Goal: Task Accomplishment & Management: Manage account settings

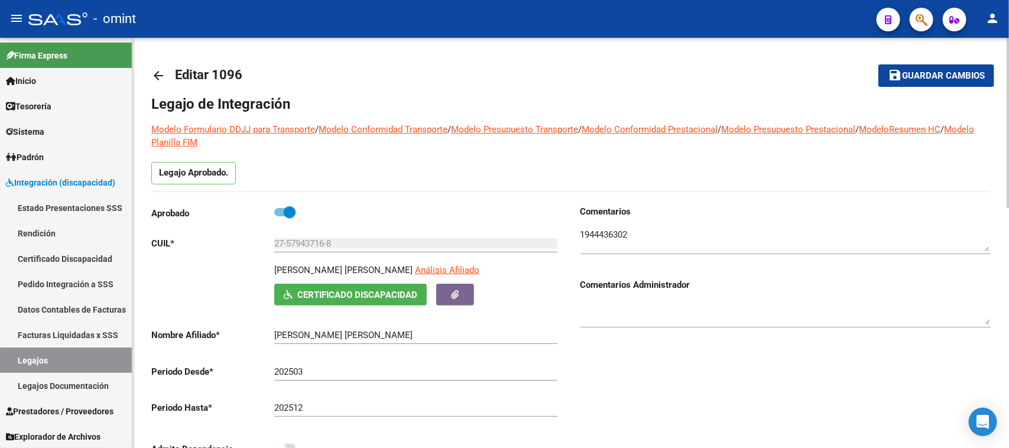
scroll to position [42, 0]
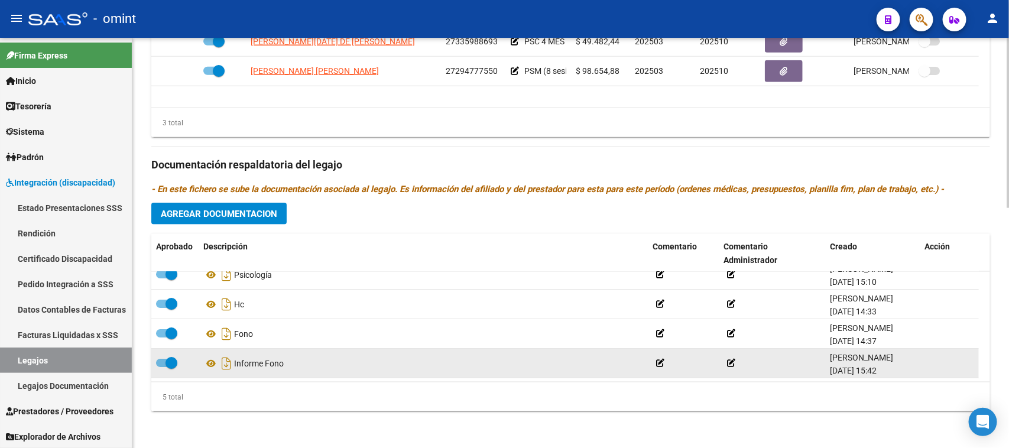
click at [157, 365] on label at bounding box center [166, 363] width 21 height 14
click at [161, 367] on input "checkbox" at bounding box center [161, 367] width 1 height 1
checkbox input "false"
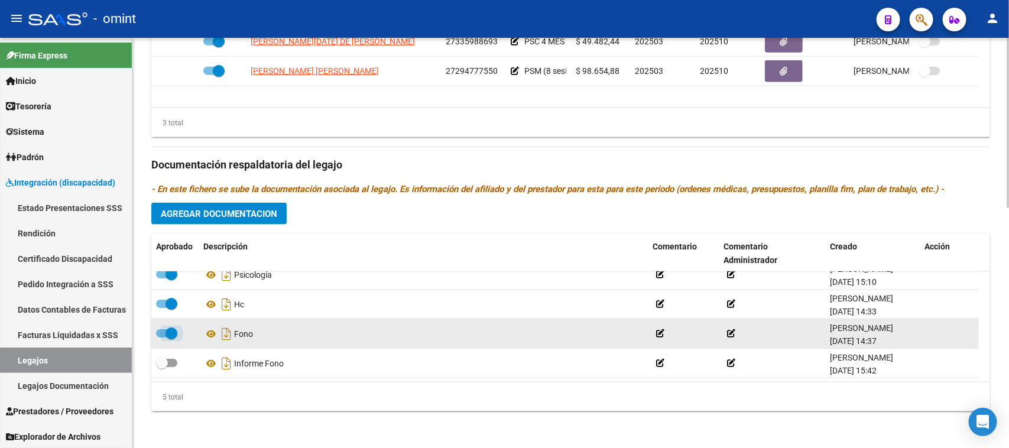
click at [160, 326] on label at bounding box center [166, 333] width 21 height 14
click at [161, 338] on input "checkbox" at bounding box center [161, 338] width 1 height 1
checkbox input "false"
click at [931, 335] on icon at bounding box center [929, 333] width 9 height 11
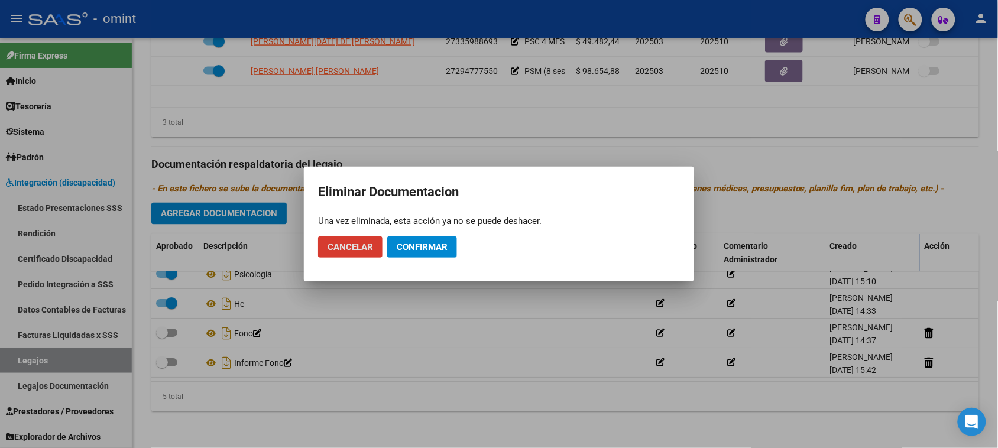
click at [441, 250] on span "Confirmar" at bounding box center [422, 247] width 51 height 11
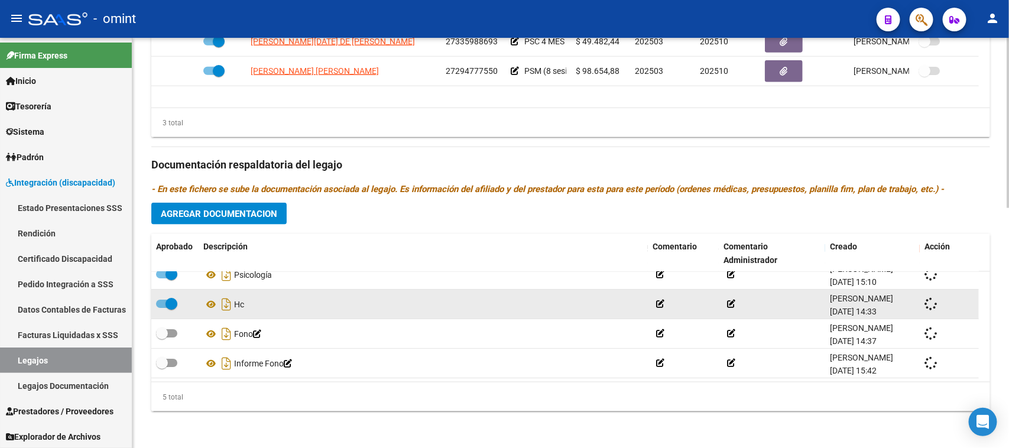
scroll to position [12, 0]
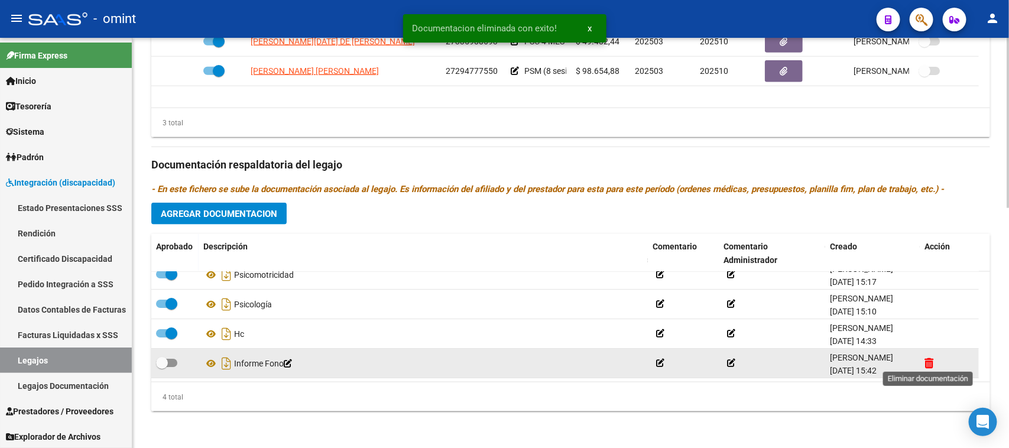
click at [927, 362] on icon at bounding box center [929, 363] width 9 height 11
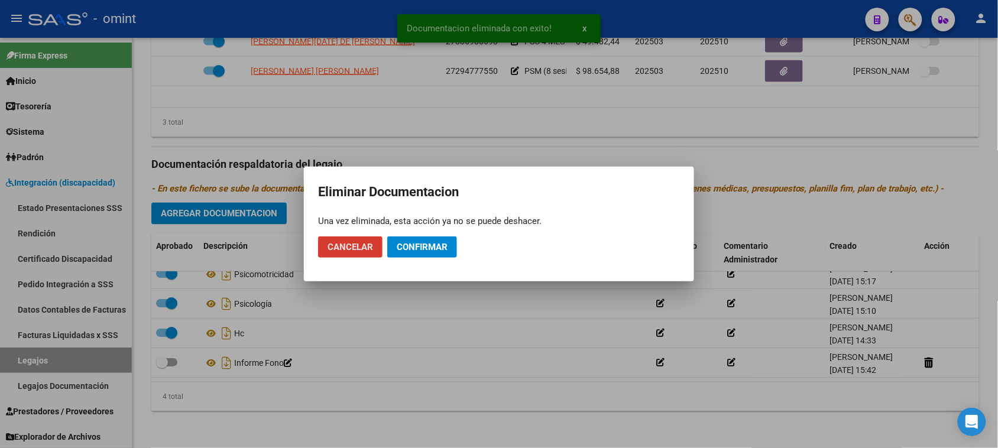
click at [436, 253] on button "Confirmar" at bounding box center [422, 246] width 70 height 21
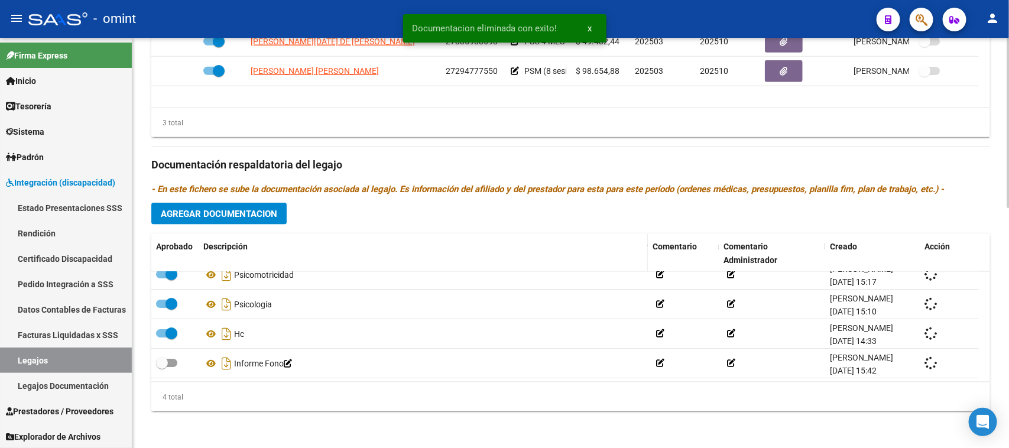
scroll to position [0, 0]
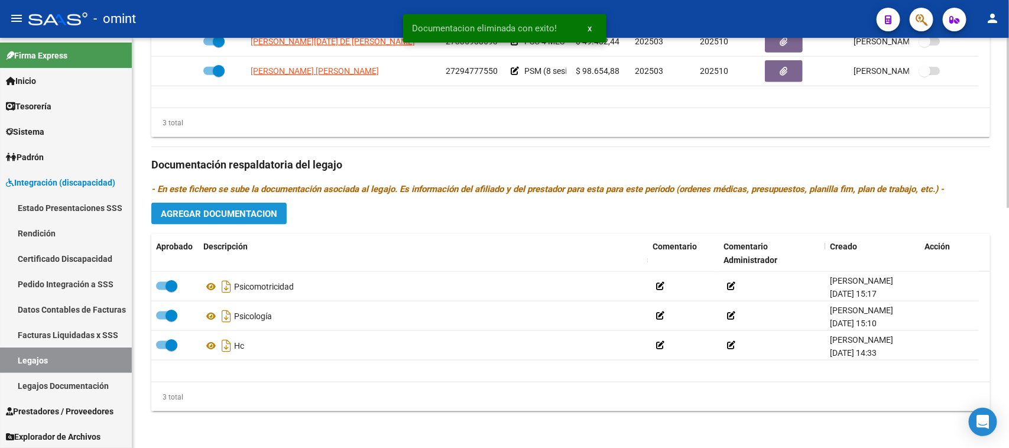
click at [260, 219] on button "Agregar Documentacion" at bounding box center [218, 214] width 135 height 22
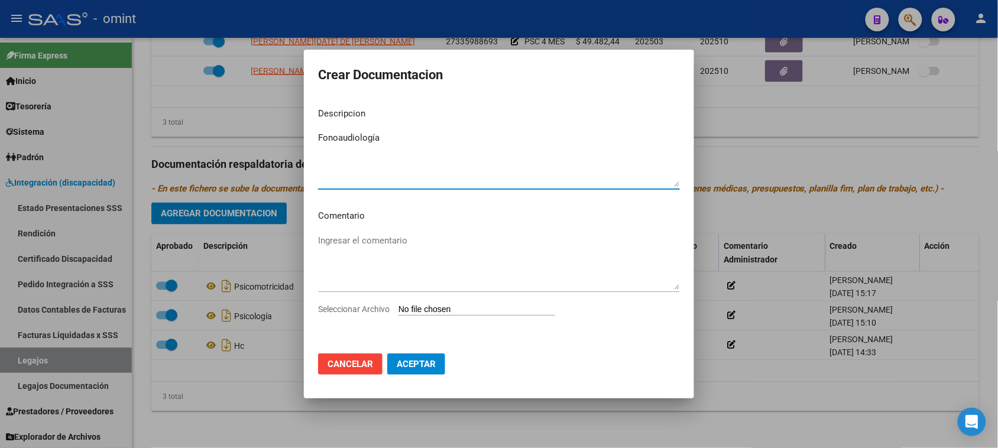
type textarea "Fonoaudiología"
type input "C:\fakepath\FONO PRESTACION.pdf"
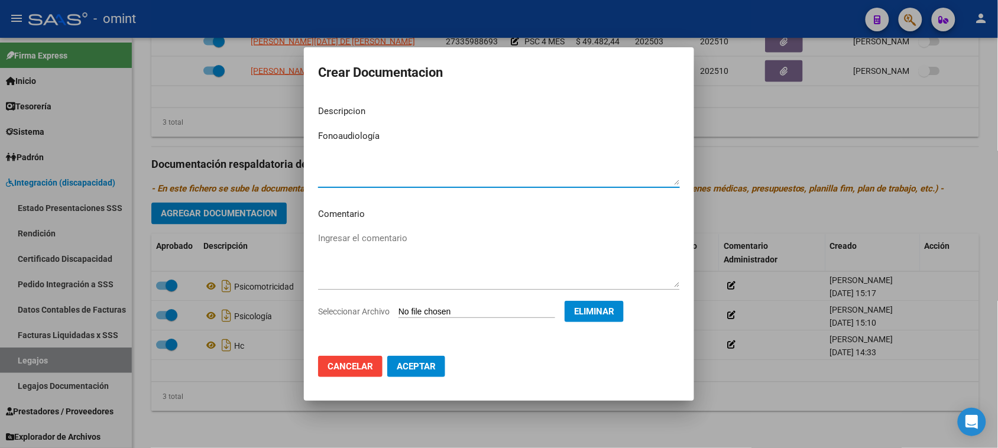
drag, startPoint x: 427, startPoint y: 367, endPoint x: 413, endPoint y: 375, distance: 16.4
click at [427, 368] on span "Aceptar" at bounding box center [416, 366] width 39 height 11
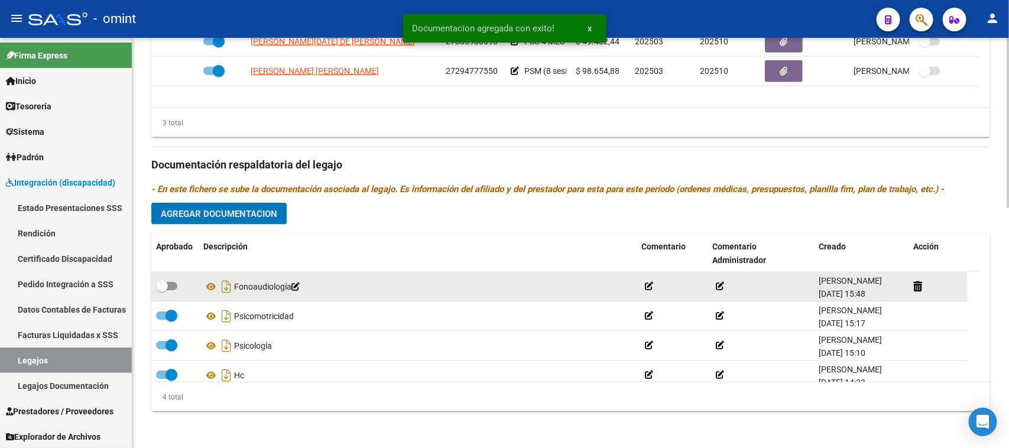
click at [176, 293] on div at bounding box center [175, 286] width 38 height 15
click at [170, 291] on label at bounding box center [166, 286] width 21 height 14
click at [162, 291] on input "checkbox" at bounding box center [161, 290] width 1 height 1
checkbox input "true"
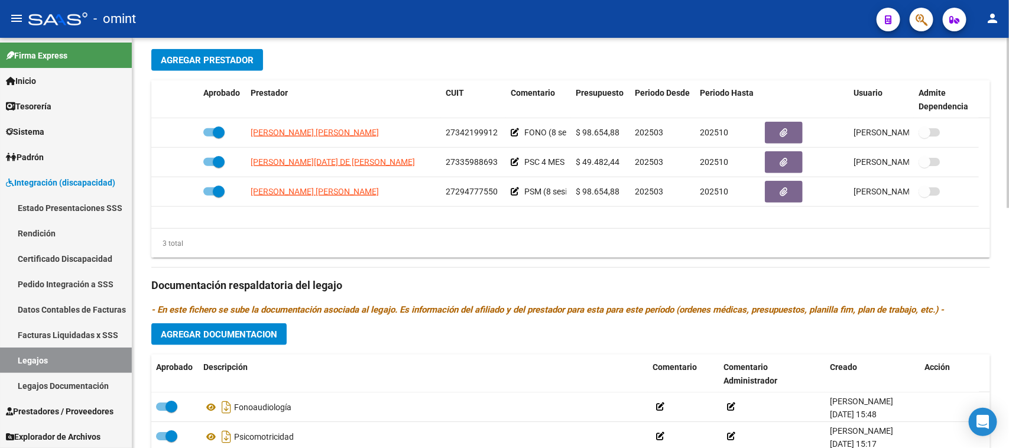
scroll to position [432, 0]
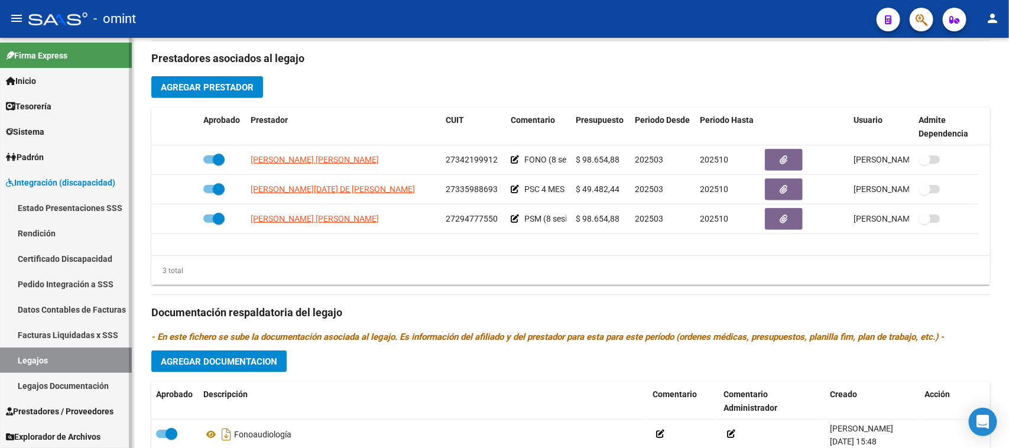
click at [43, 359] on link "Legajos" at bounding box center [66, 360] width 132 height 25
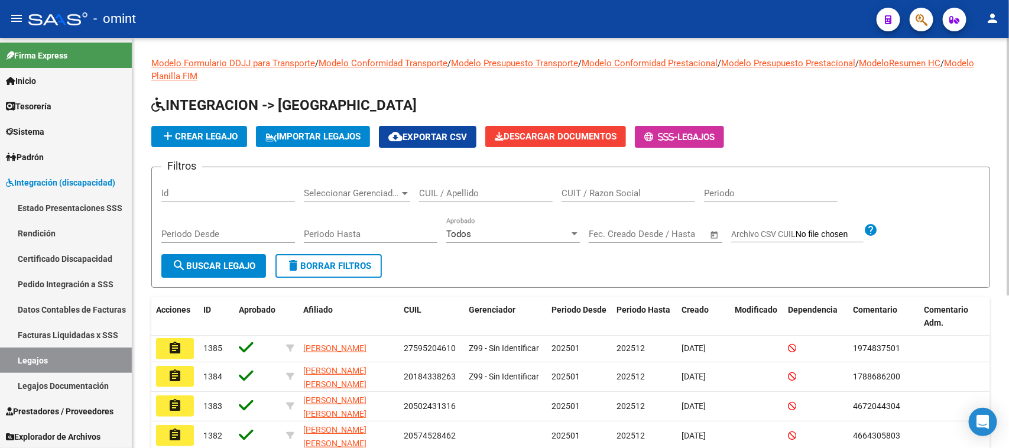
click at [427, 205] on div "CUIL / Apellido" at bounding box center [486, 195] width 134 height 37
click at [427, 196] on input "CUIL / Apellido" at bounding box center [486, 193] width 134 height 11
type input "[PERSON_NAME]"
click at [213, 271] on button "search Buscar Legajo" at bounding box center [213, 266] width 105 height 24
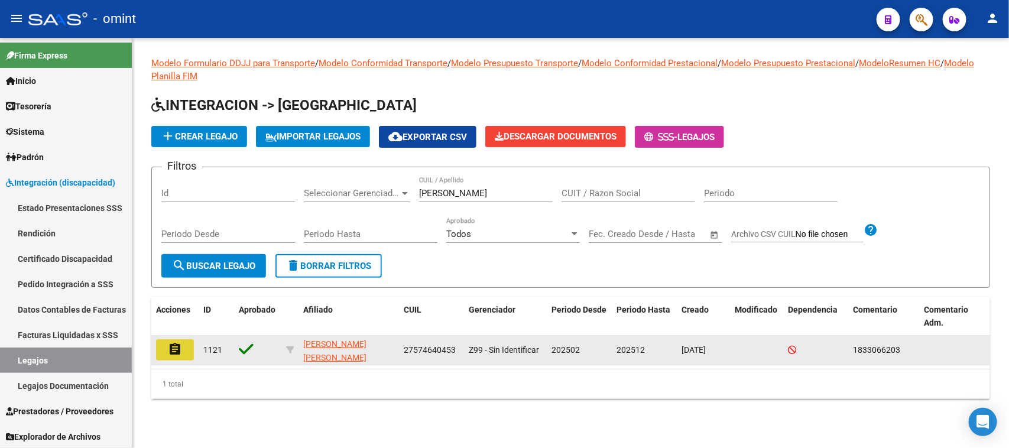
click at [186, 350] on button "assignment" at bounding box center [175, 349] width 38 height 21
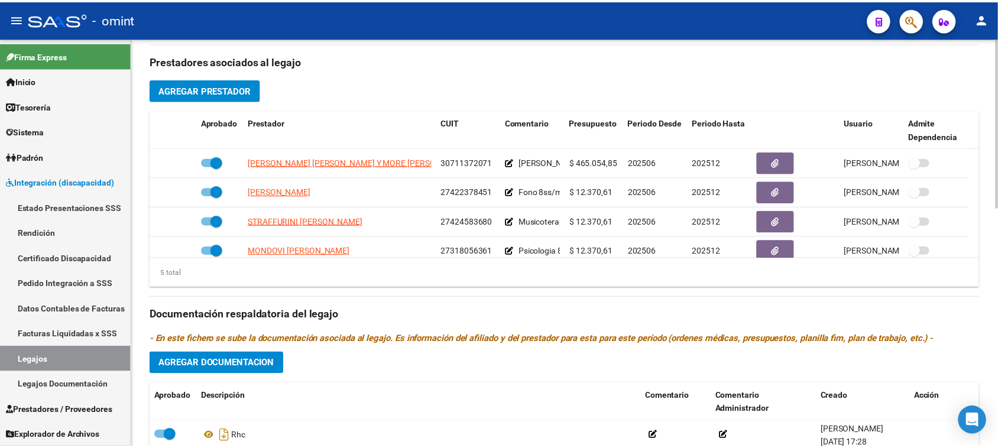
scroll to position [443, 0]
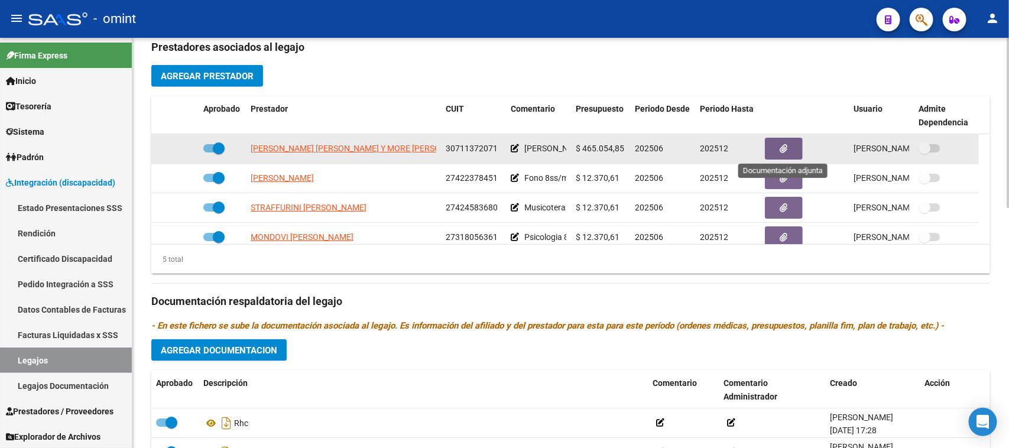
click at [790, 146] on button "button" at bounding box center [784, 149] width 38 height 22
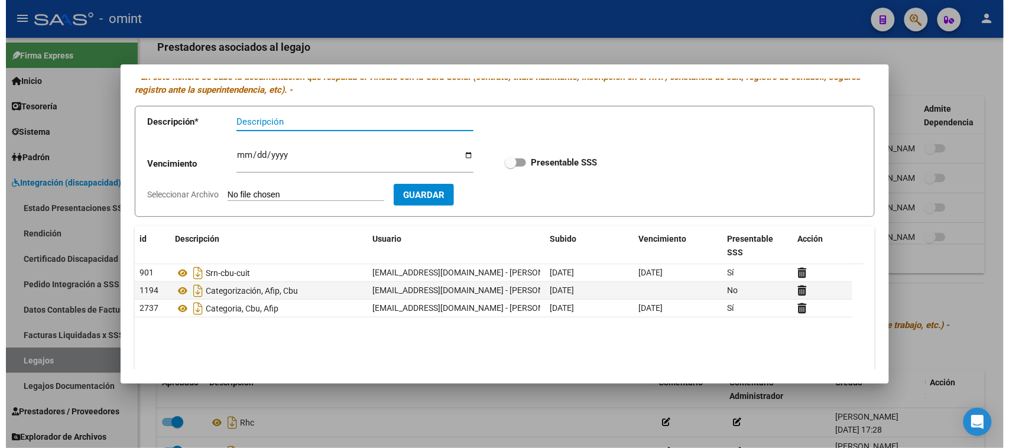
scroll to position [74, 0]
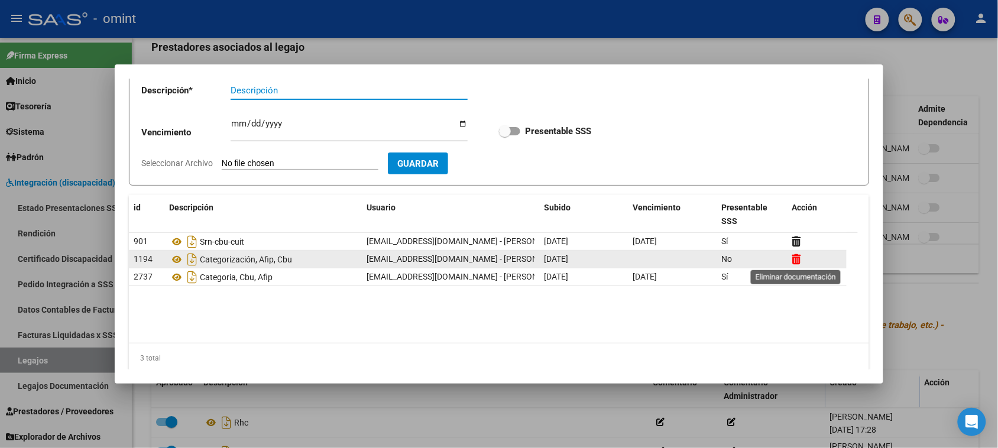
click at [793, 257] on icon at bounding box center [796, 259] width 9 height 11
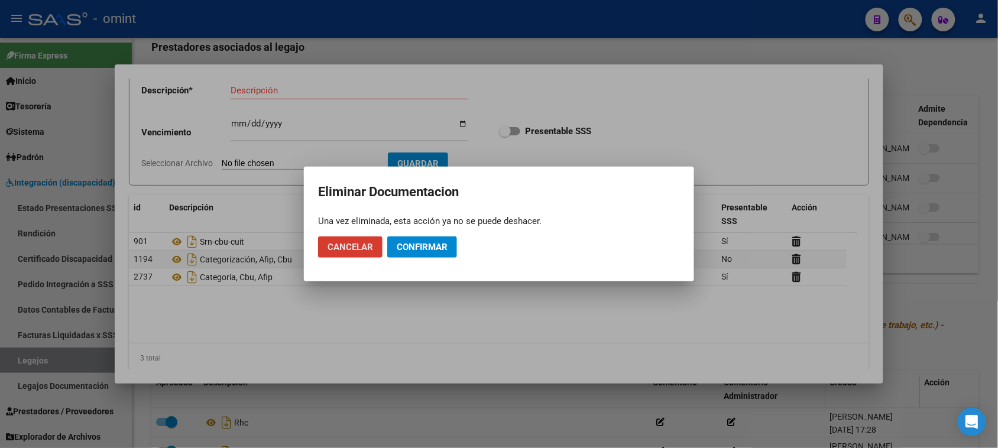
click at [430, 239] on button "Confirmar" at bounding box center [422, 246] width 70 height 21
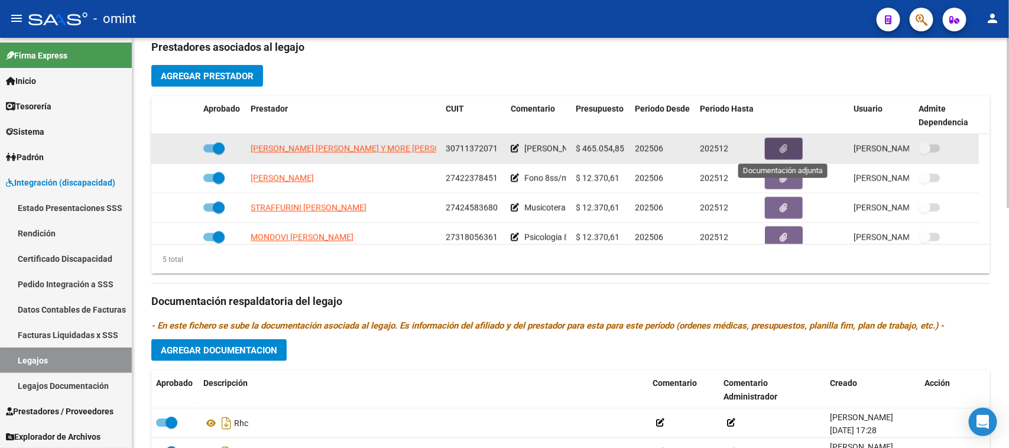
click at [780, 144] on icon "button" at bounding box center [784, 148] width 8 height 9
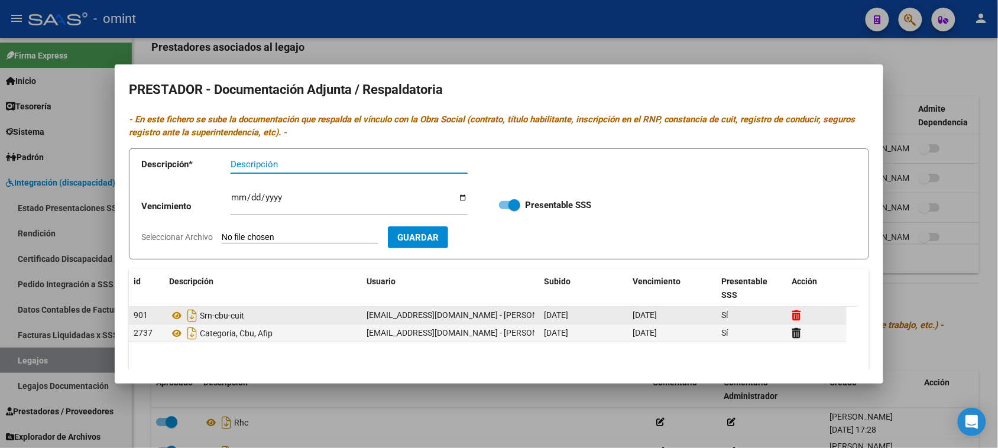
click at [796, 312] on icon at bounding box center [796, 315] width 9 height 11
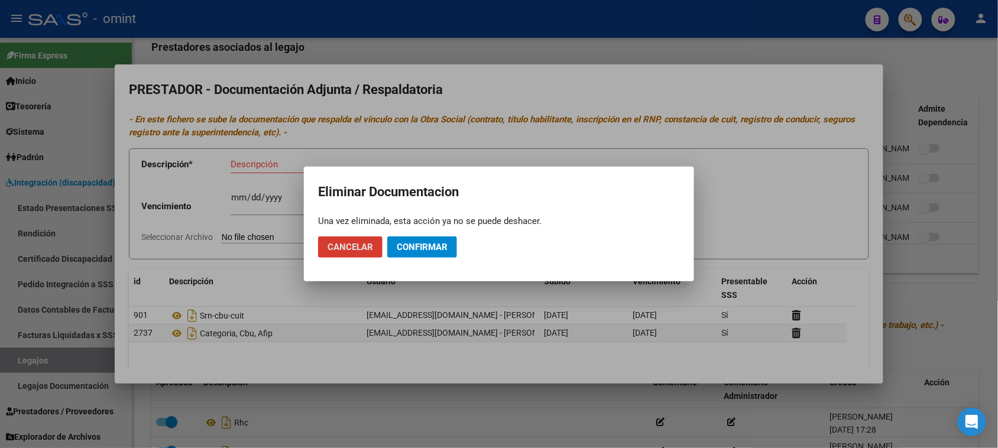
click at [429, 248] on span "Confirmar" at bounding box center [422, 247] width 51 height 11
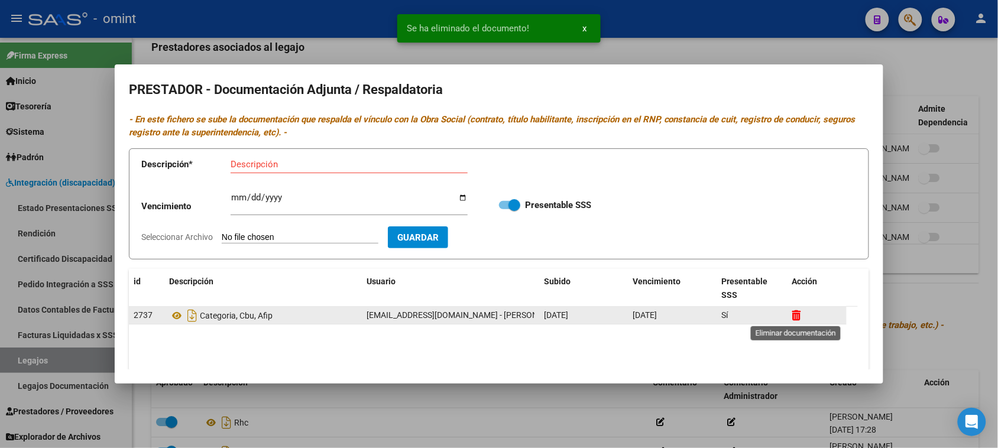
click at [799, 313] on icon at bounding box center [796, 315] width 9 height 11
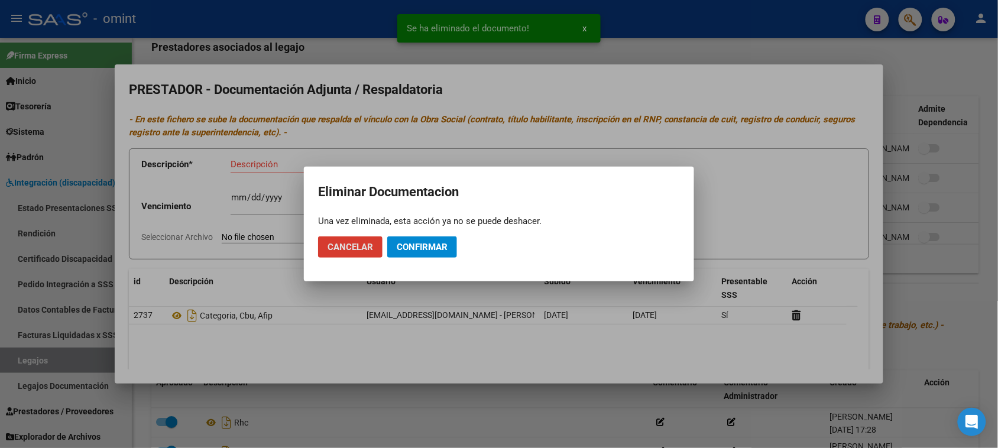
click at [446, 247] on span "Confirmar" at bounding box center [422, 247] width 51 height 11
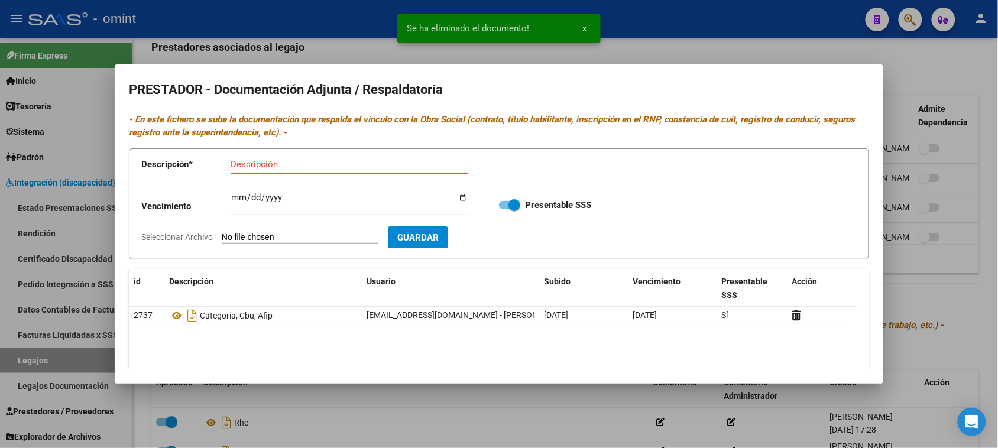
click at [314, 160] on input "Descripción" at bounding box center [349, 164] width 237 height 11
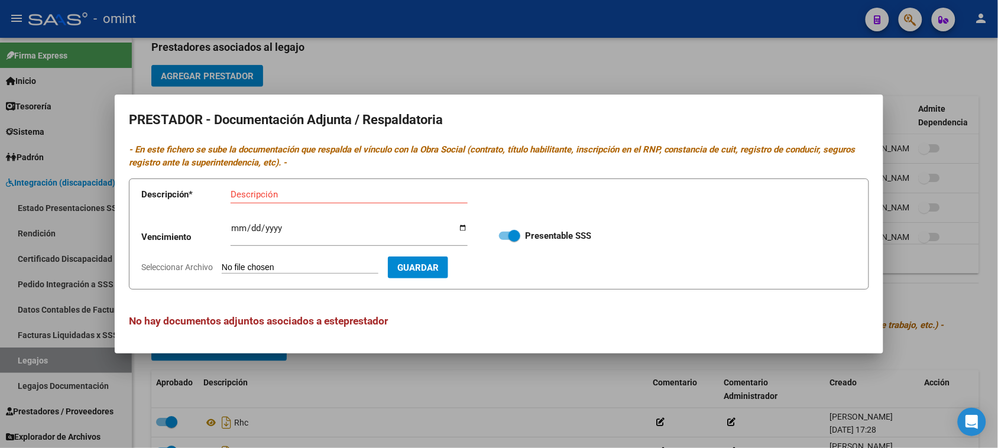
click at [334, 191] on input "Descripción" at bounding box center [349, 194] width 237 height 11
paste input "Habilitación/Categoria/CBU/ARCA"
type input "Habilitación/Categoria/CBU/ARCA"
type input "[DATE]"
type input "C:\fakepath\MAIE PRESTADOR.pdf"
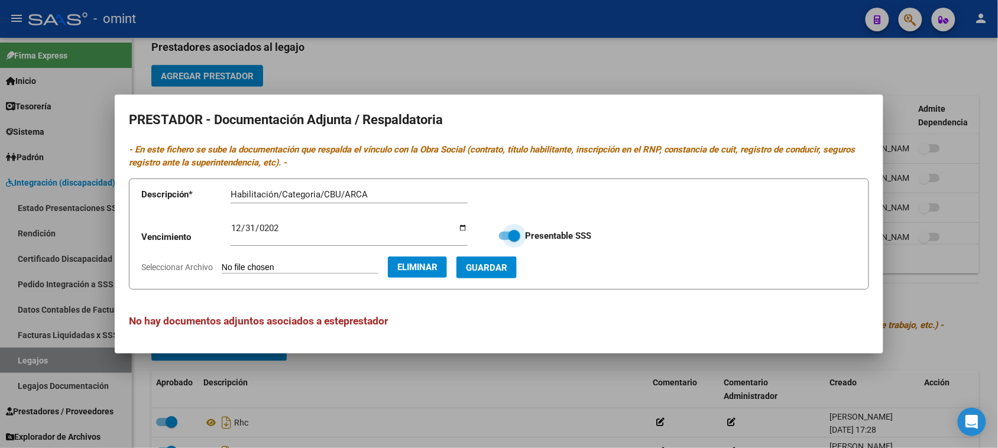
click at [507, 264] on span "Guardar" at bounding box center [486, 267] width 41 height 11
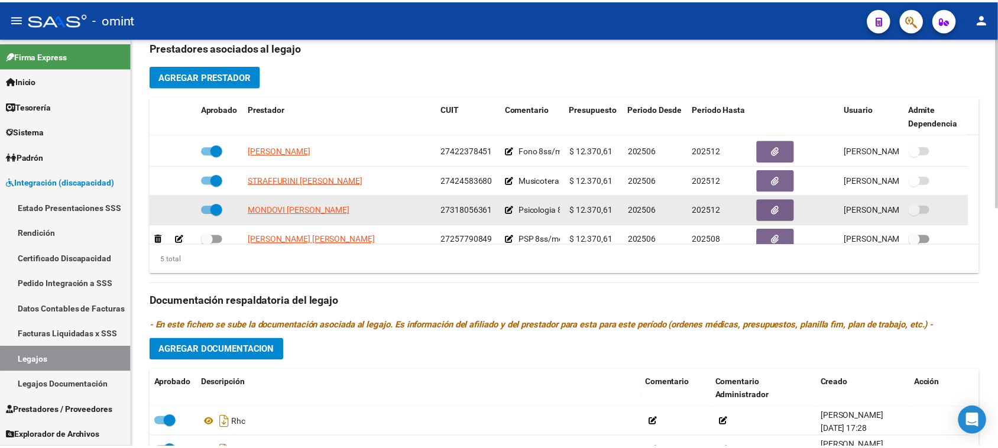
scroll to position [42, 0]
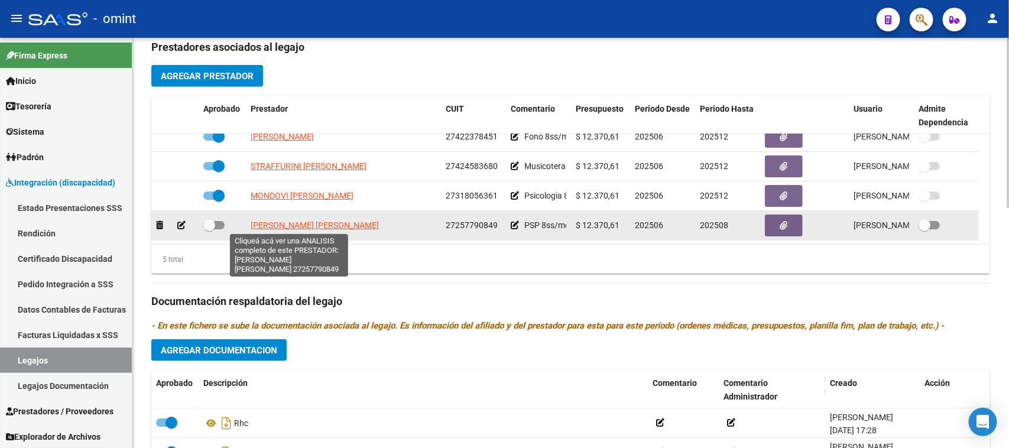
click at [320, 222] on span "[PERSON_NAME] [PERSON_NAME]" at bounding box center [315, 224] width 128 height 9
type textarea "27257790849"
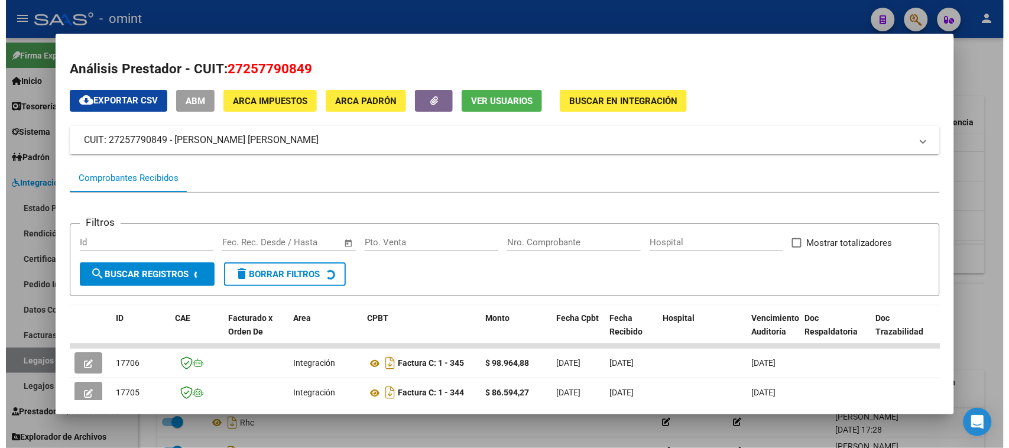
scroll to position [74, 0]
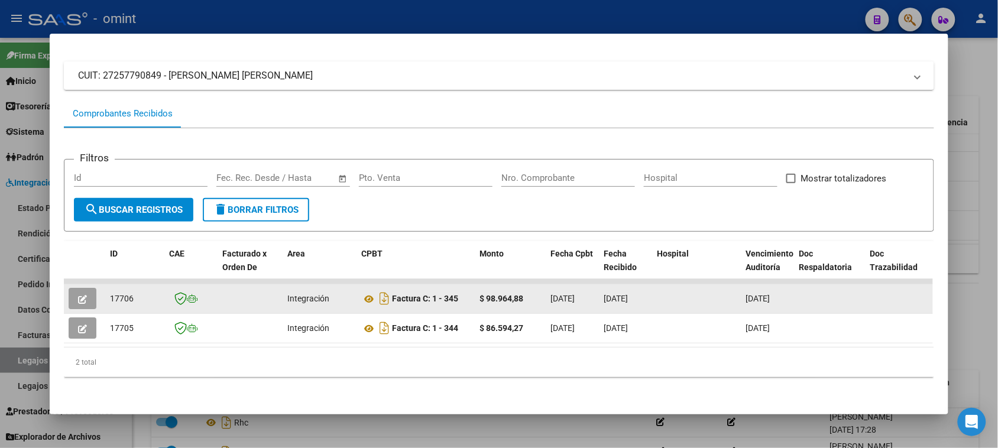
click at [78, 295] on icon "button" at bounding box center [82, 299] width 9 height 9
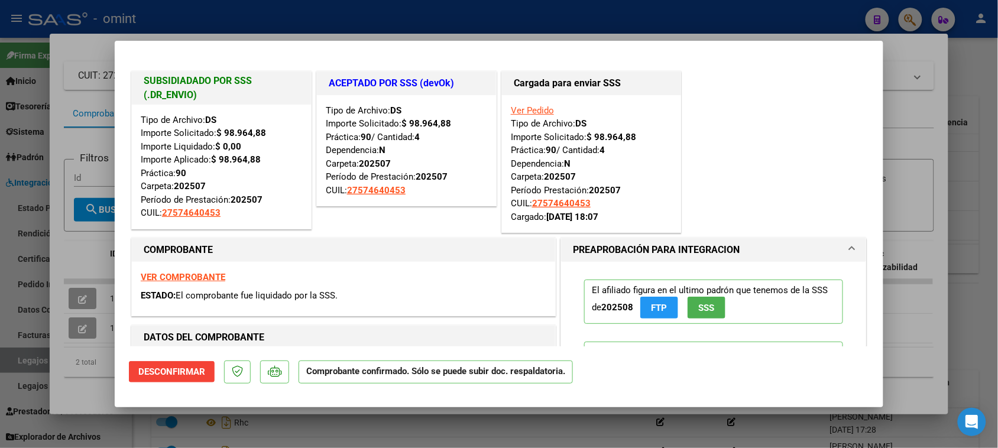
type input "$ 0,00"
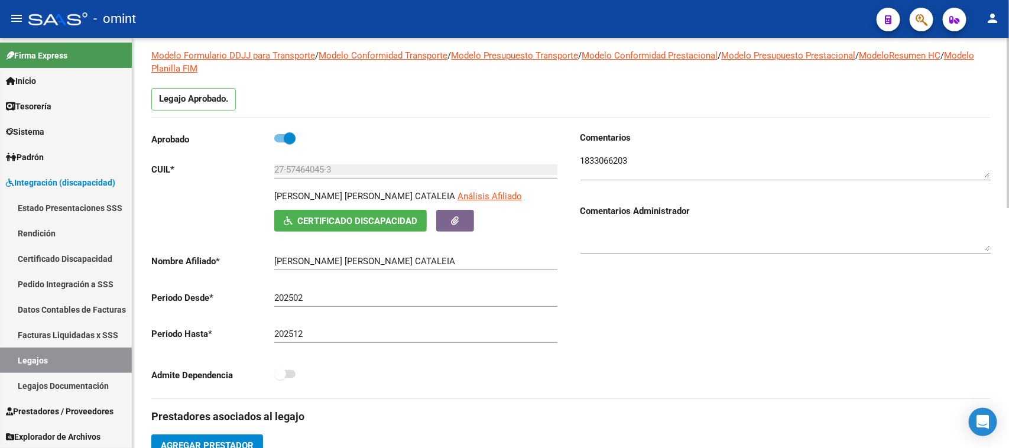
click at [595, 179] on div at bounding box center [786, 162] width 410 height 36
click at [595, 177] on textarea at bounding box center [786, 166] width 410 height 24
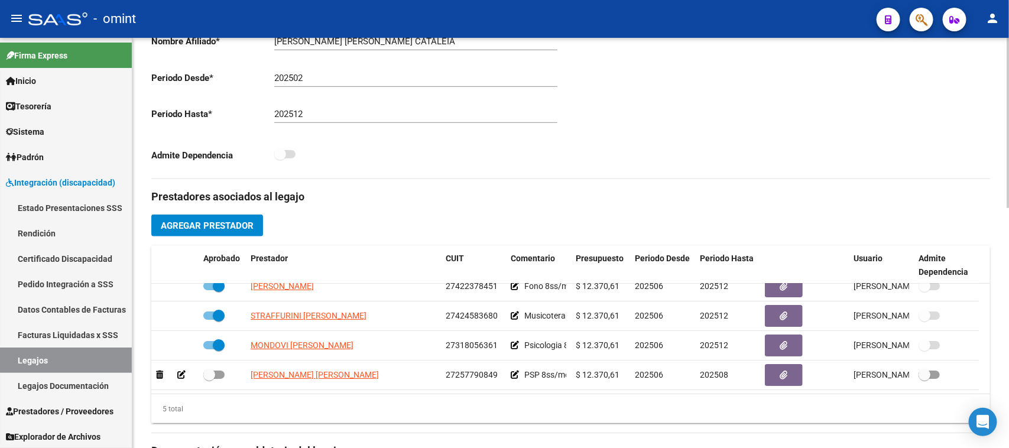
scroll to position [0, 0]
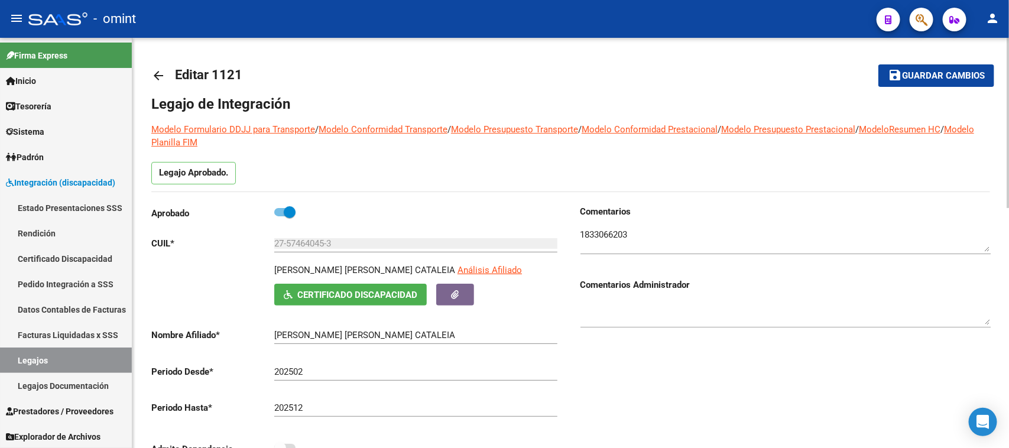
drag, startPoint x: 275, startPoint y: 273, endPoint x: 375, endPoint y: 272, distance: 99.9
click at [375, 272] on p "[PERSON_NAME] [PERSON_NAME] CATALEIA" at bounding box center [364, 270] width 181 height 13
copy p "[PERSON_NAME] [PERSON_NAME]"
drag, startPoint x: 318, startPoint y: 241, endPoint x: 244, endPoint y: 238, distance: 73.9
click at [245, 238] on app-form-text-field "CUIL * 27-57464045-3 Ingresar CUIL" at bounding box center [354, 243] width 406 height 11
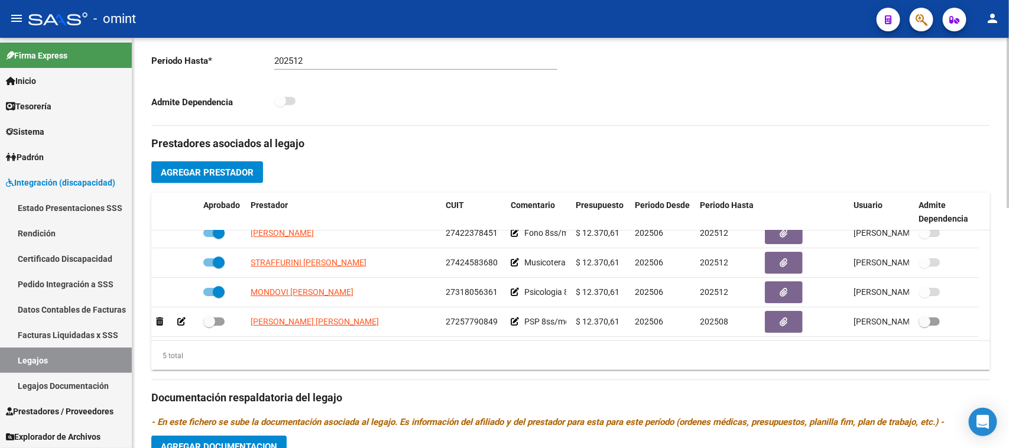
scroll to position [369, 0]
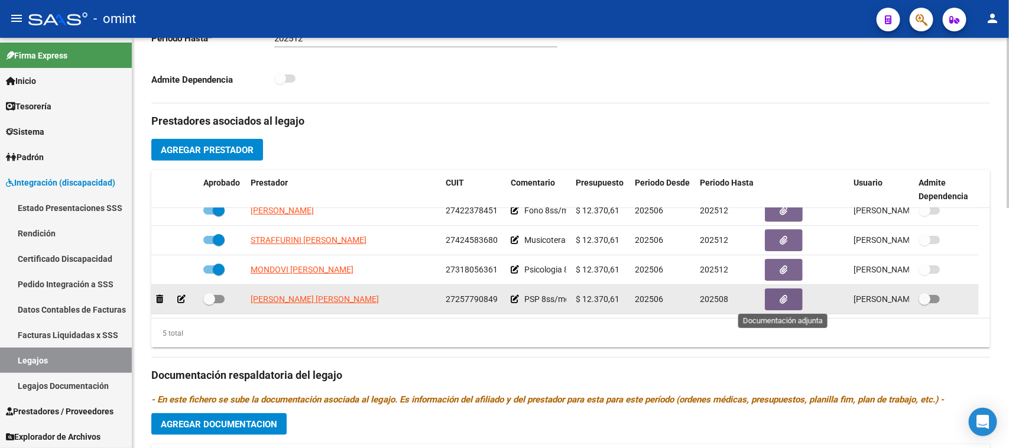
click at [782, 295] on icon "button" at bounding box center [784, 299] width 8 height 9
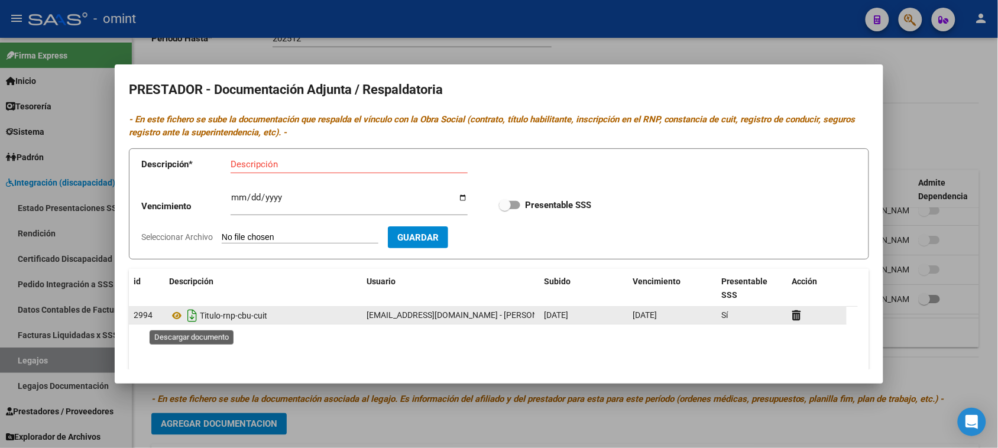
click at [194, 323] on icon "Descargar documento" at bounding box center [191, 315] width 15 height 19
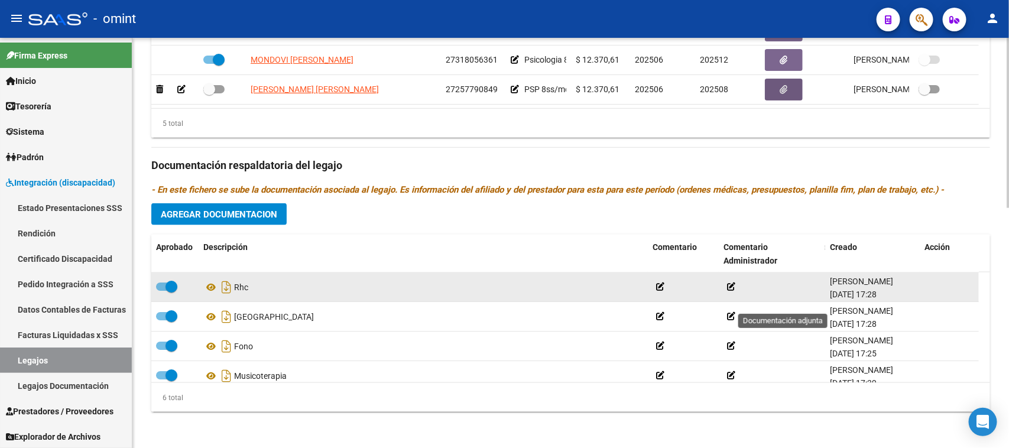
scroll to position [580, 0]
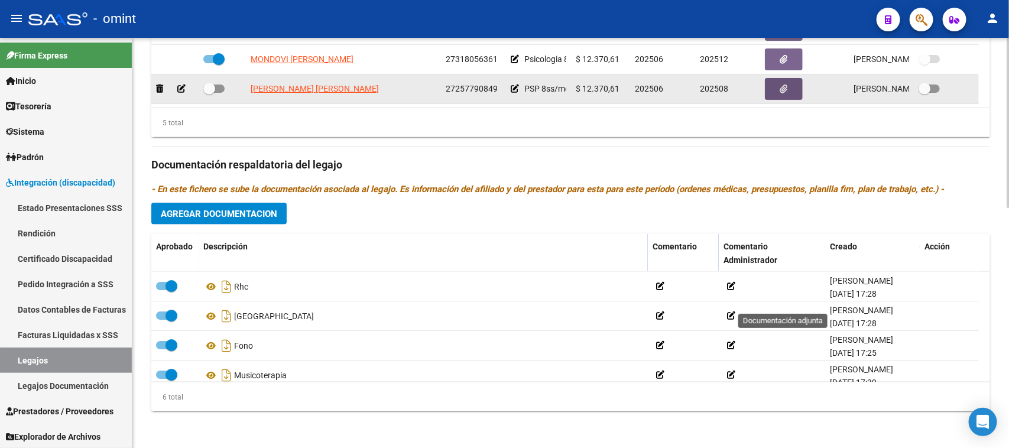
click at [219, 87] on span at bounding box center [213, 89] width 21 height 8
click at [209, 93] on input "checkbox" at bounding box center [209, 93] width 1 height 1
checkbox input "true"
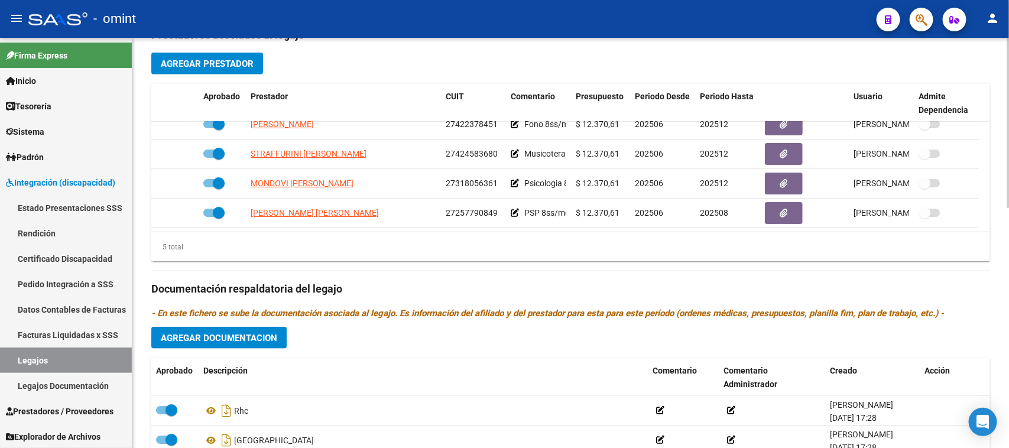
scroll to position [432, 0]
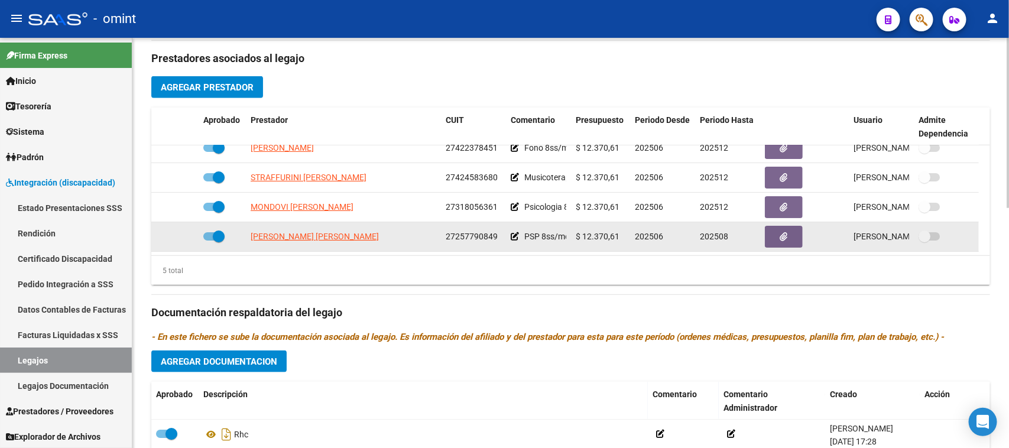
click at [513, 238] on icon at bounding box center [515, 236] width 8 height 8
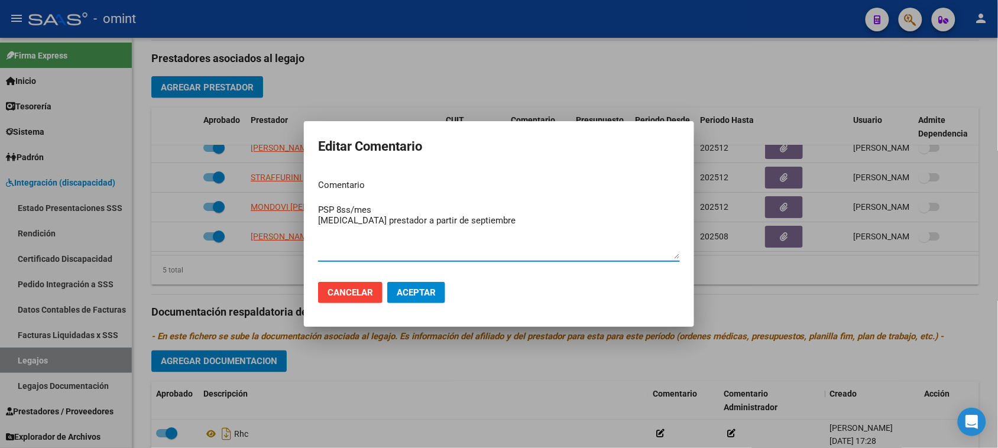
type textarea "PSP 8ss/mes [MEDICAL_DATA] prestador a partir de septiembre"
click at [411, 287] on span "Aceptar" at bounding box center [416, 292] width 39 height 11
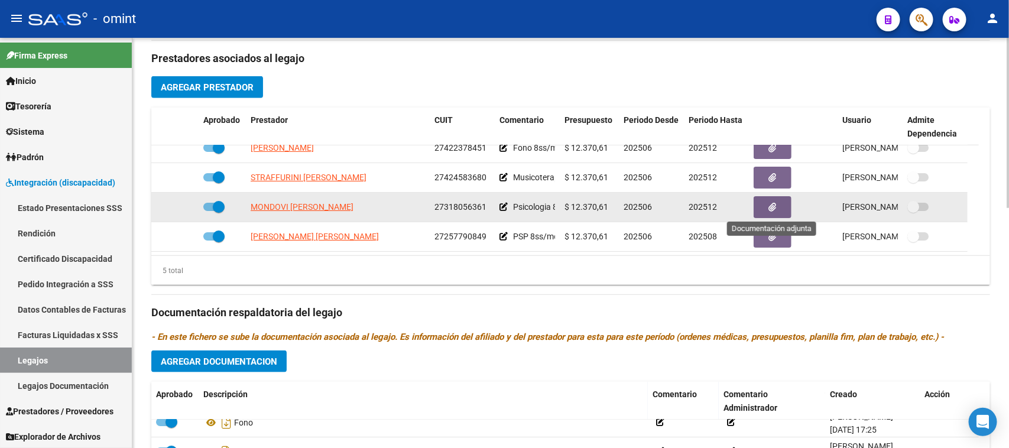
click at [767, 206] on button "button" at bounding box center [773, 207] width 38 height 22
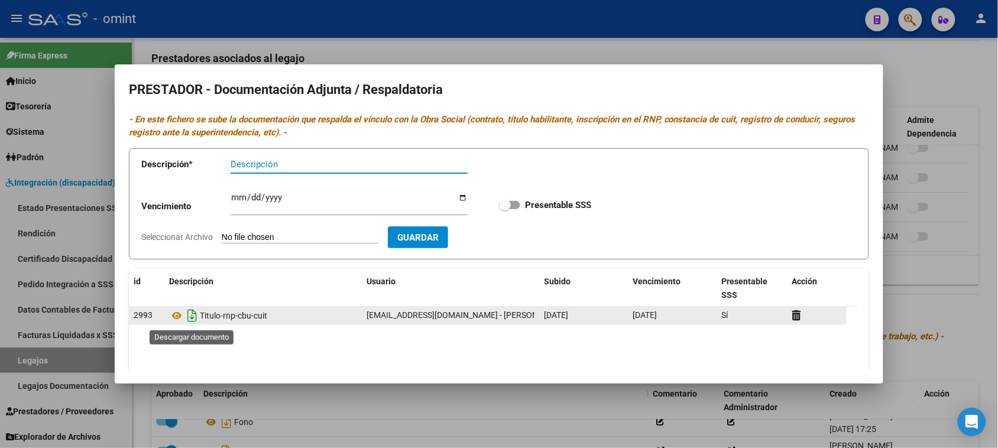
click at [194, 319] on icon "Descargar documento" at bounding box center [191, 315] width 15 height 19
click at [241, 199] on input "Ingresar vencimiento" at bounding box center [349, 202] width 237 height 19
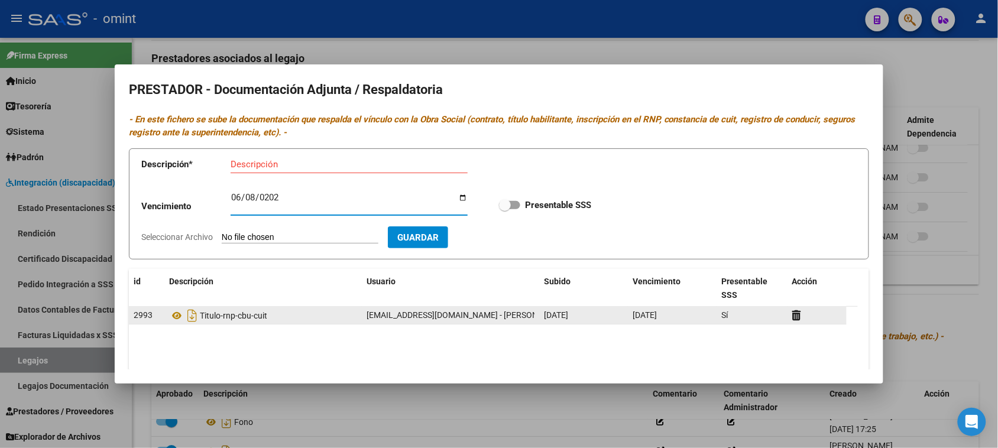
type input "[DATE]"
click at [504, 209] on input "Presentable SSS" at bounding box center [504, 209] width 1 height 1
checkbox input "true"
click at [244, 314] on span "Titulo-rnp-cbu-cuit" at bounding box center [233, 315] width 67 height 9
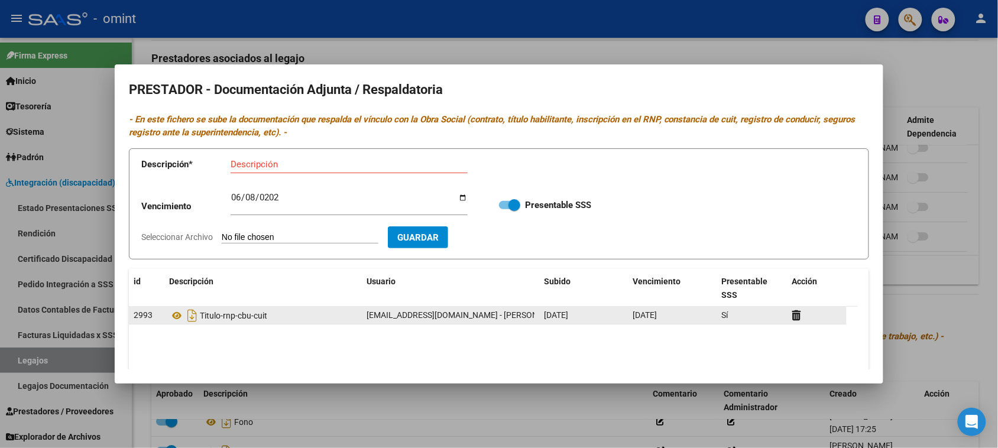
click at [244, 314] on span "Titulo-rnp-cbu-cuit" at bounding box center [233, 315] width 67 height 9
copy span "Titulo-rnp-cbu-cuit"
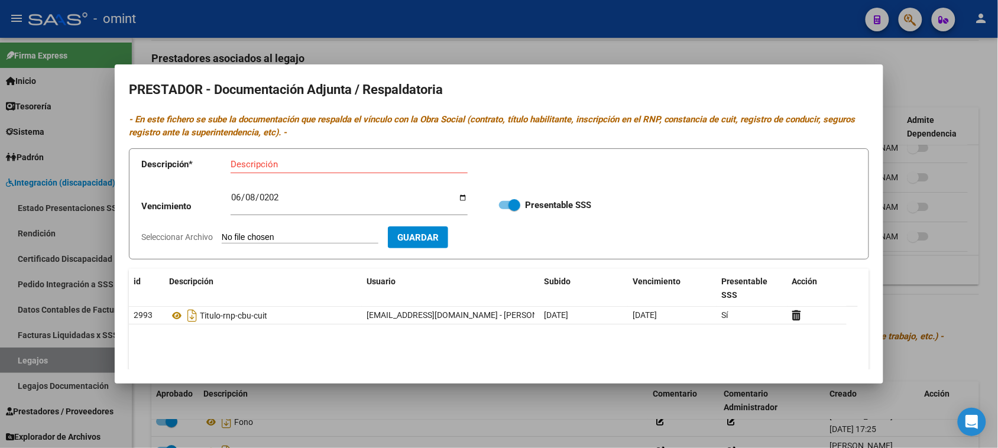
click at [266, 167] on input "Descripción" at bounding box center [349, 164] width 237 height 11
paste input "Titulo-rnp-cbu-cuit"
type input "Titulo-rnp-cbu-cuit"
type input "C:\fakepath\PSICO PRESTADOR.pdf"
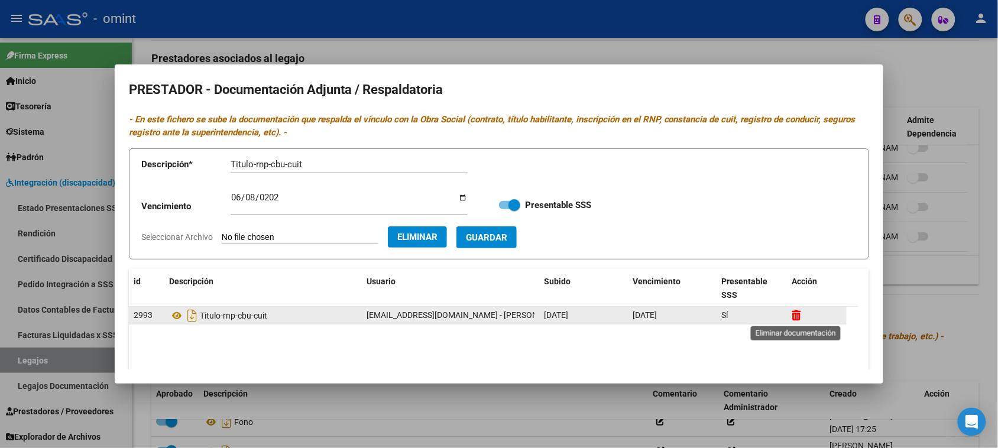
click at [796, 318] on icon at bounding box center [796, 315] width 9 height 11
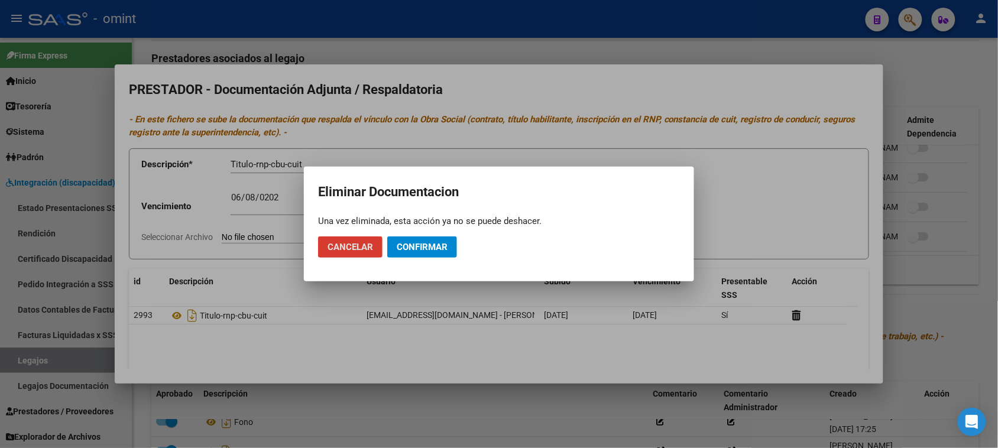
click at [450, 247] on button "Confirmar" at bounding box center [422, 246] width 70 height 21
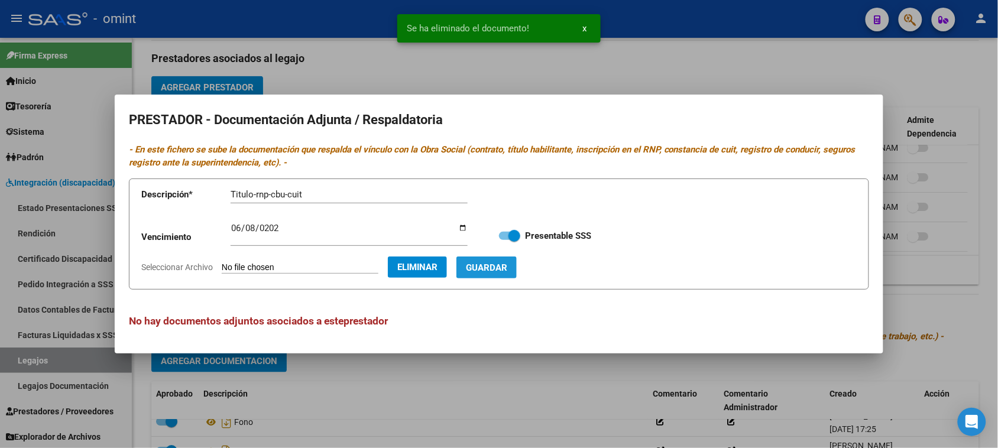
click at [507, 265] on span "Guardar" at bounding box center [486, 267] width 41 height 11
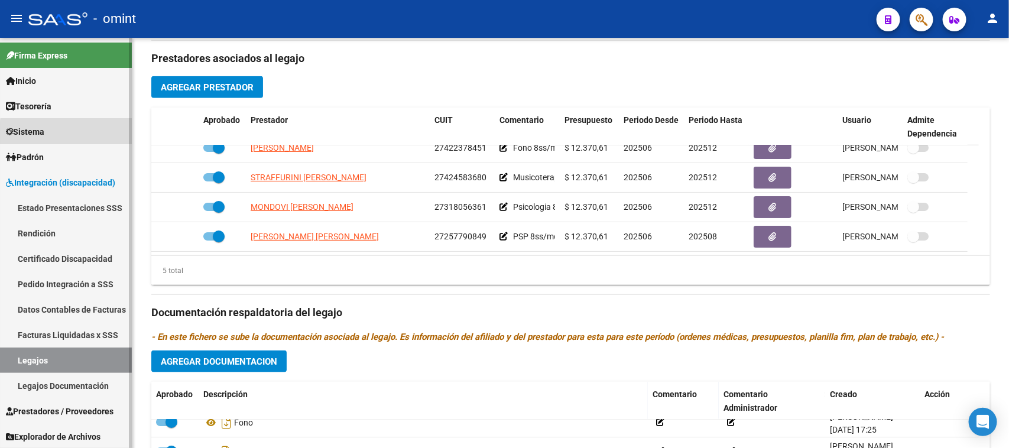
click at [84, 134] on link "Sistema" at bounding box center [66, 131] width 132 height 25
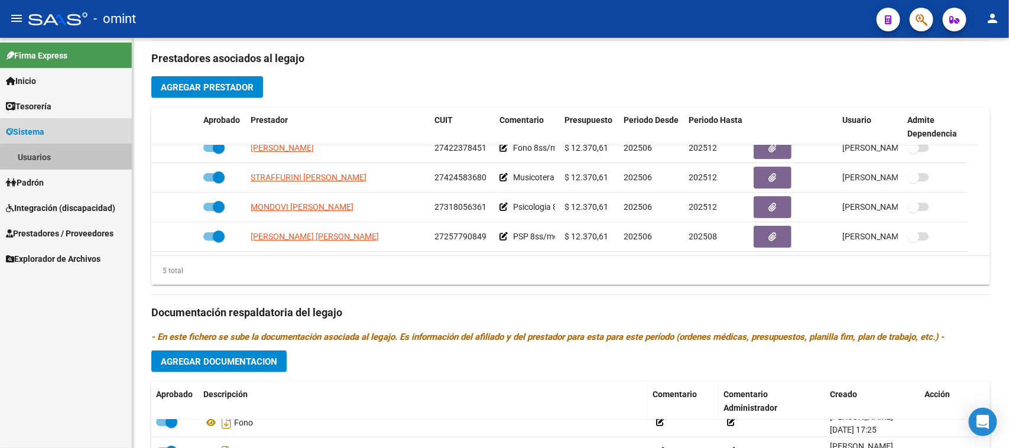
click at [72, 155] on link "Usuarios" at bounding box center [66, 156] width 132 height 25
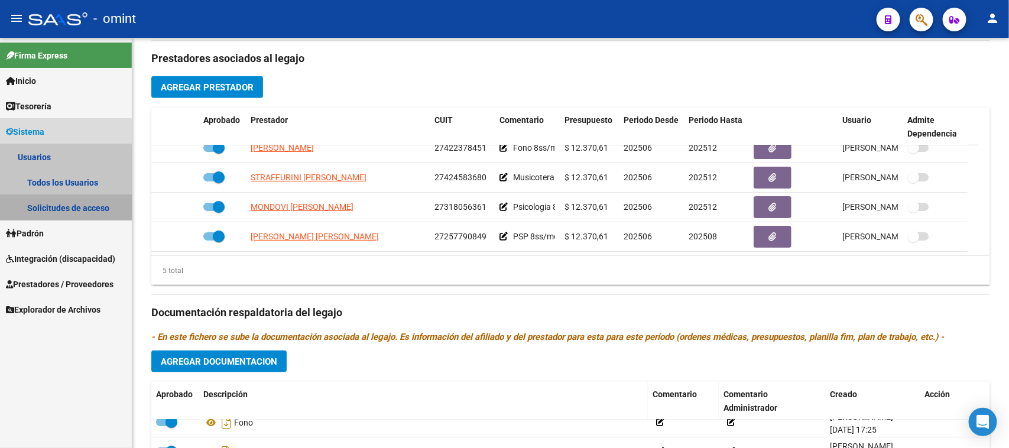
click at [48, 201] on link "Solicitudes de acceso" at bounding box center [66, 207] width 132 height 25
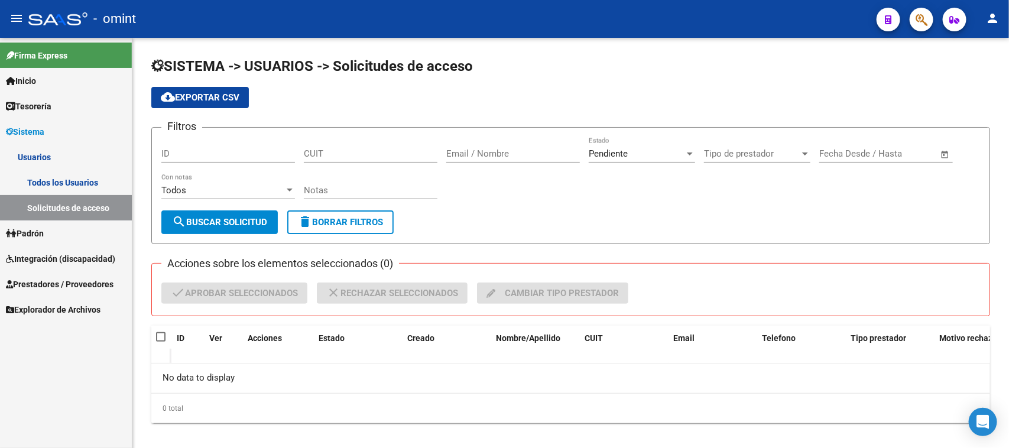
click at [59, 266] on link "Integración (discapacidad)" at bounding box center [66, 258] width 132 height 25
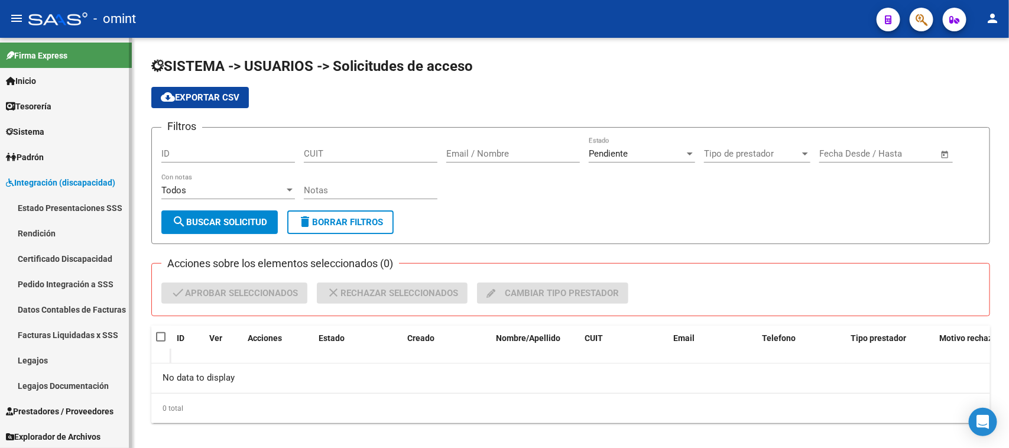
scroll to position [1, 0]
click at [40, 406] on span "Prestadores / Proveedores" at bounding box center [60, 410] width 108 height 13
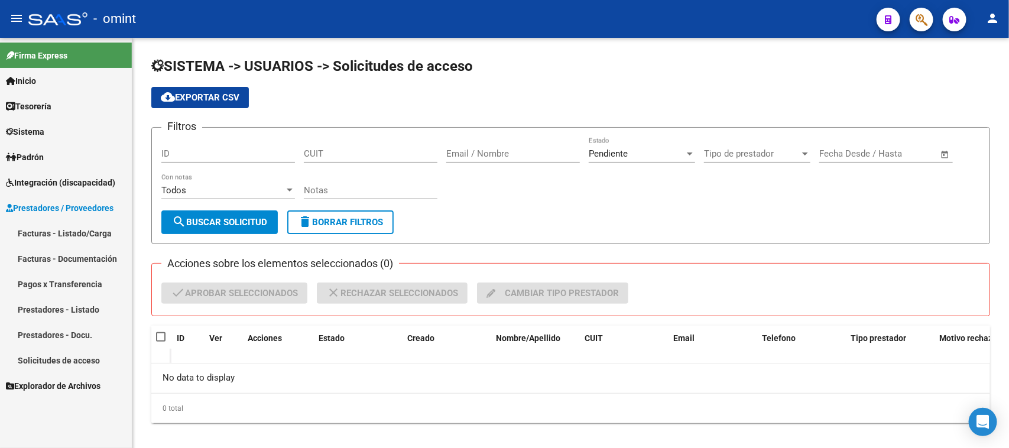
scroll to position [0, 0]
click at [83, 234] on link "Facturas - Listado/Carga" at bounding box center [66, 232] width 132 height 25
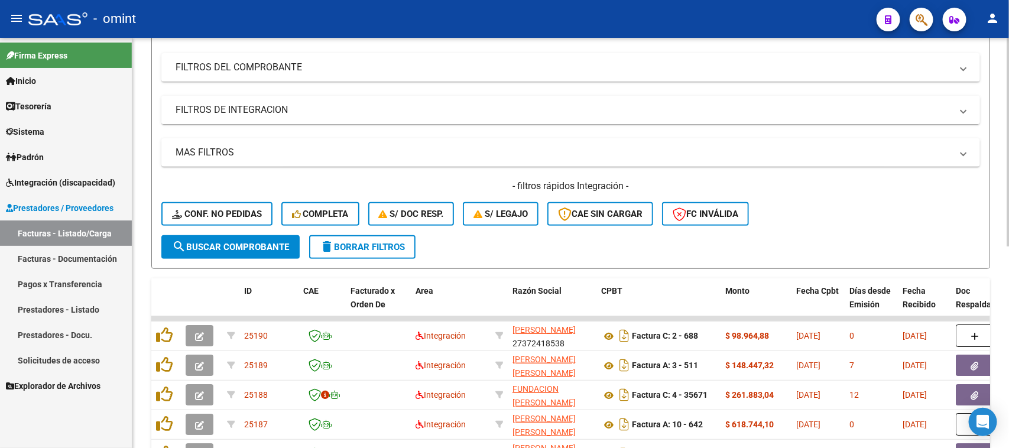
scroll to position [74, 0]
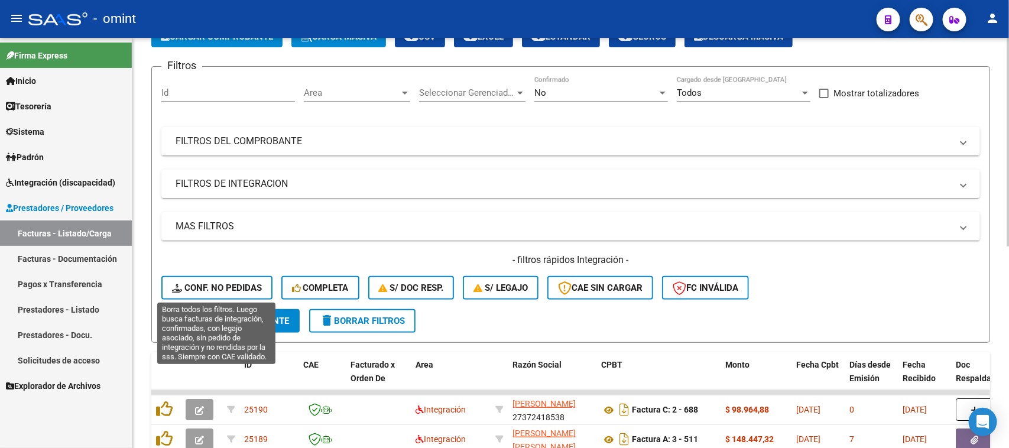
click at [229, 283] on span "Conf. no pedidas" at bounding box center [217, 288] width 90 height 11
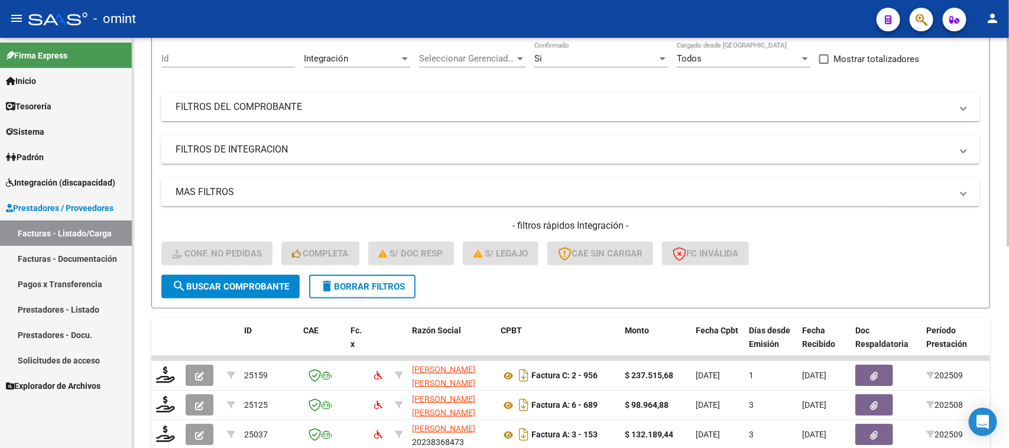
scroll to position [102, 0]
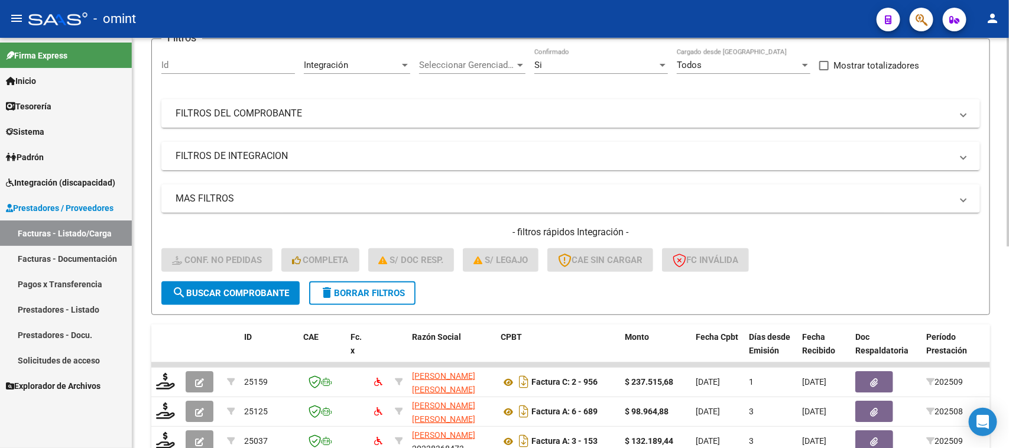
click at [400, 296] on button "delete Borrar Filtros" at bounding box center [362, 293] width 106 height 24
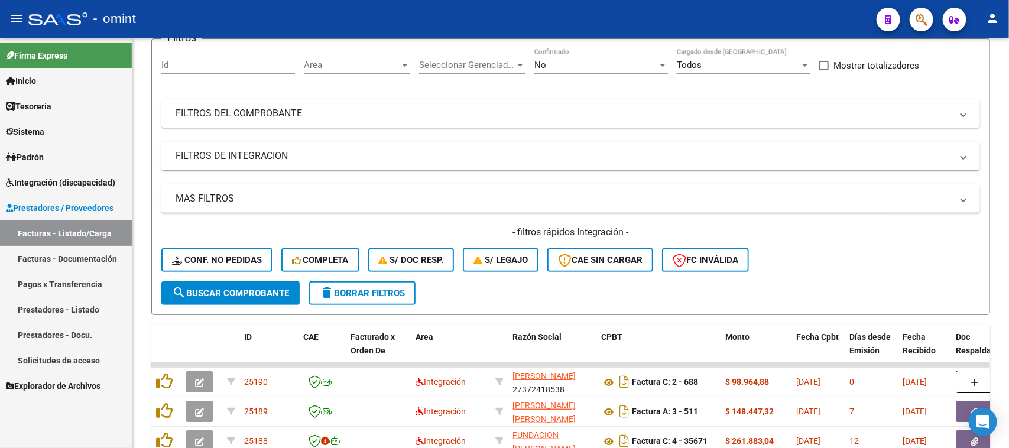
click at [66, 187] on span "Integración (discapacidad)" at bounding box center [60, 182] width 109 height 13
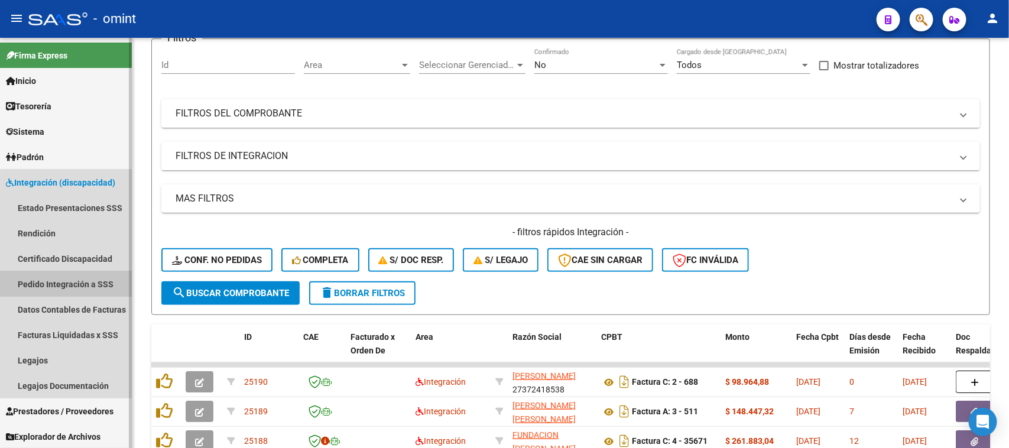
click at [87, 287] on link "Pedido Integración a SSS" at bounding box center [66, 283] width 132 height 25
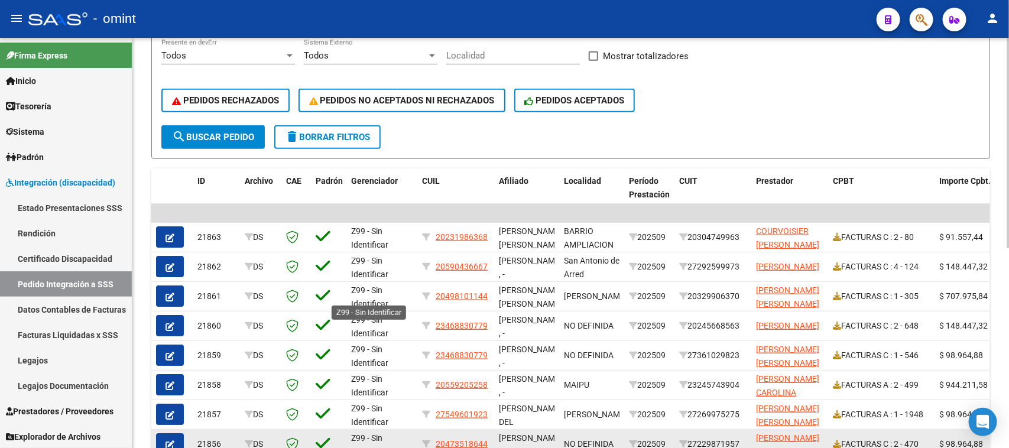
scroll to position [391, 0]
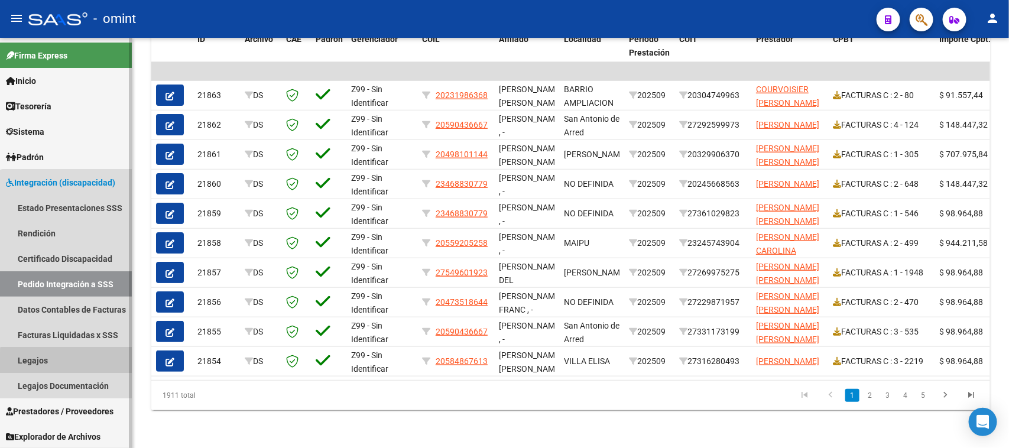
click at [80, 365] on link "Legajos" at bounding box center [66, 360] width 132 height 25
